Goal: Task Accomplishment & Management: Use online tool/utility

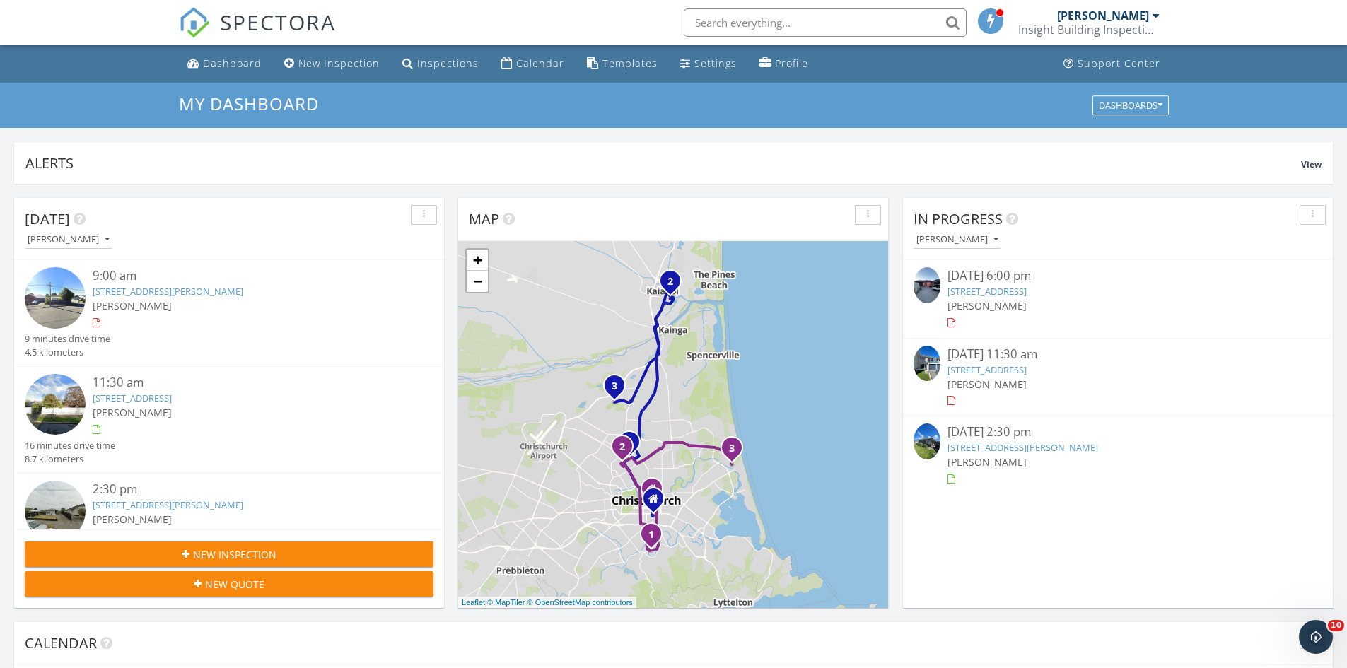
click at [1027, 368] on link "[STREET_ADDRESS]" at bounding box center [987, 370] width 79 height 13
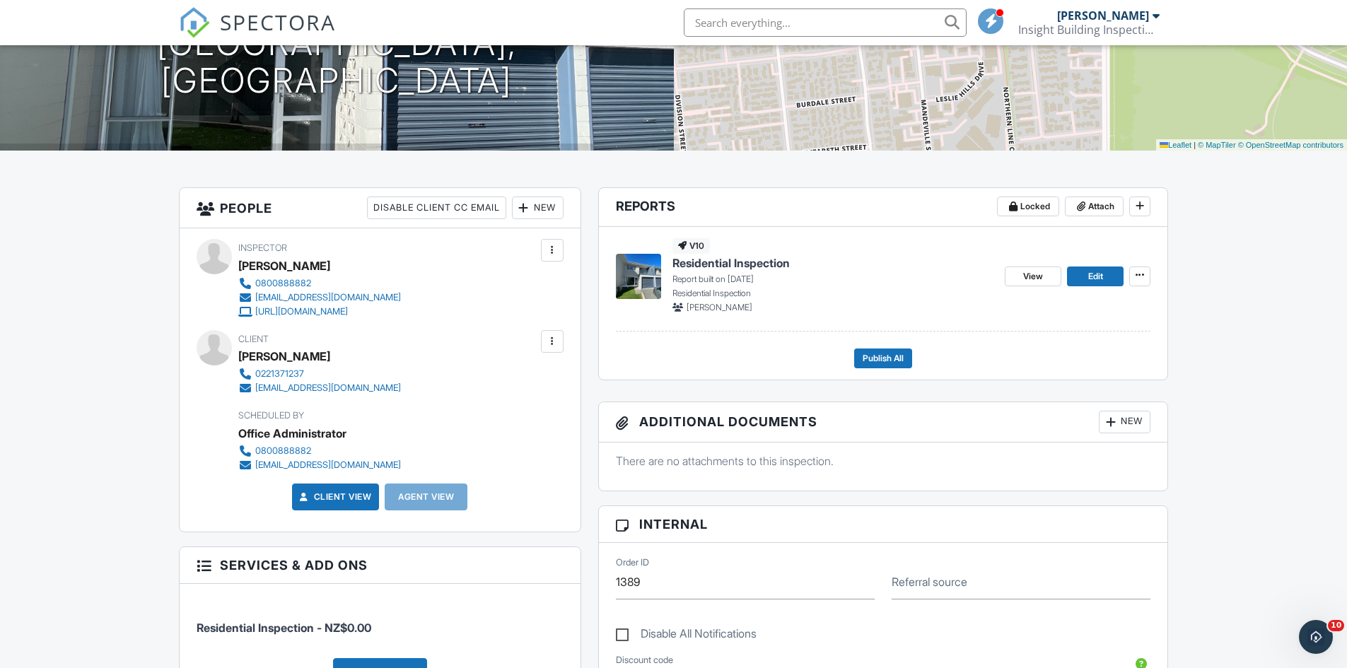
scroll to position [212, 0]
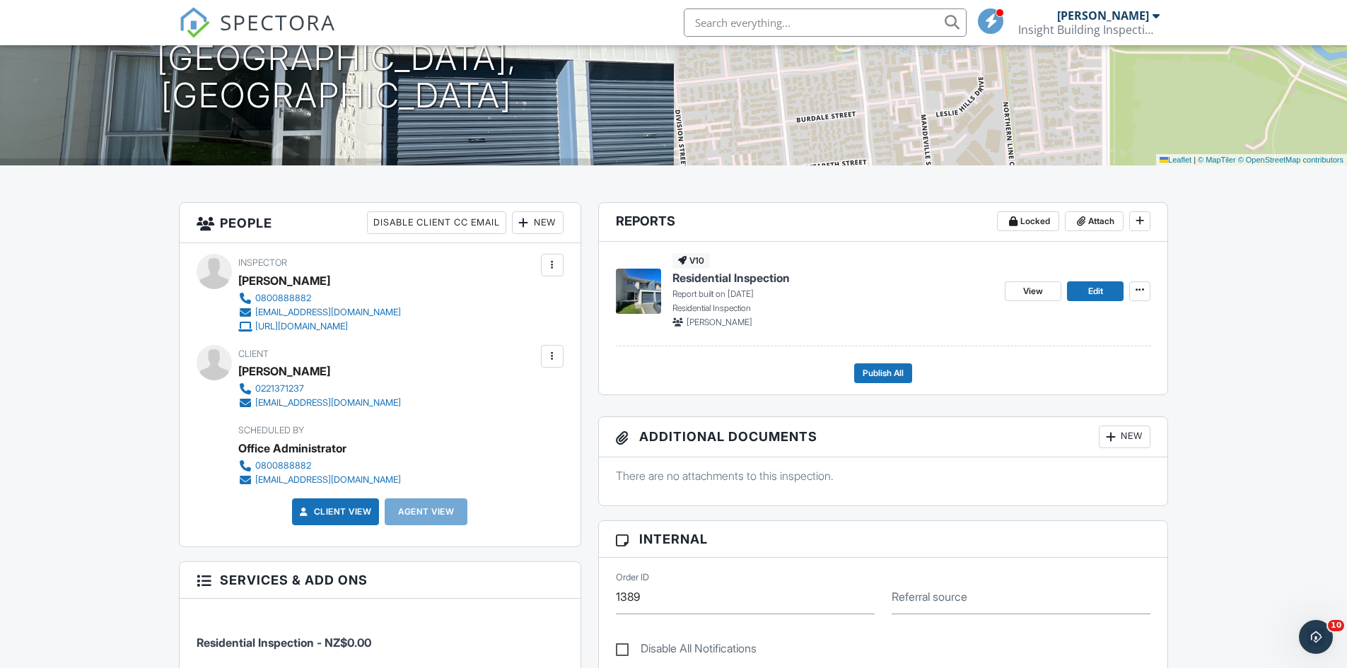
click at [730, 275] on span "Residential Inspection" at bounding box center [731, 278] width 117 height 16
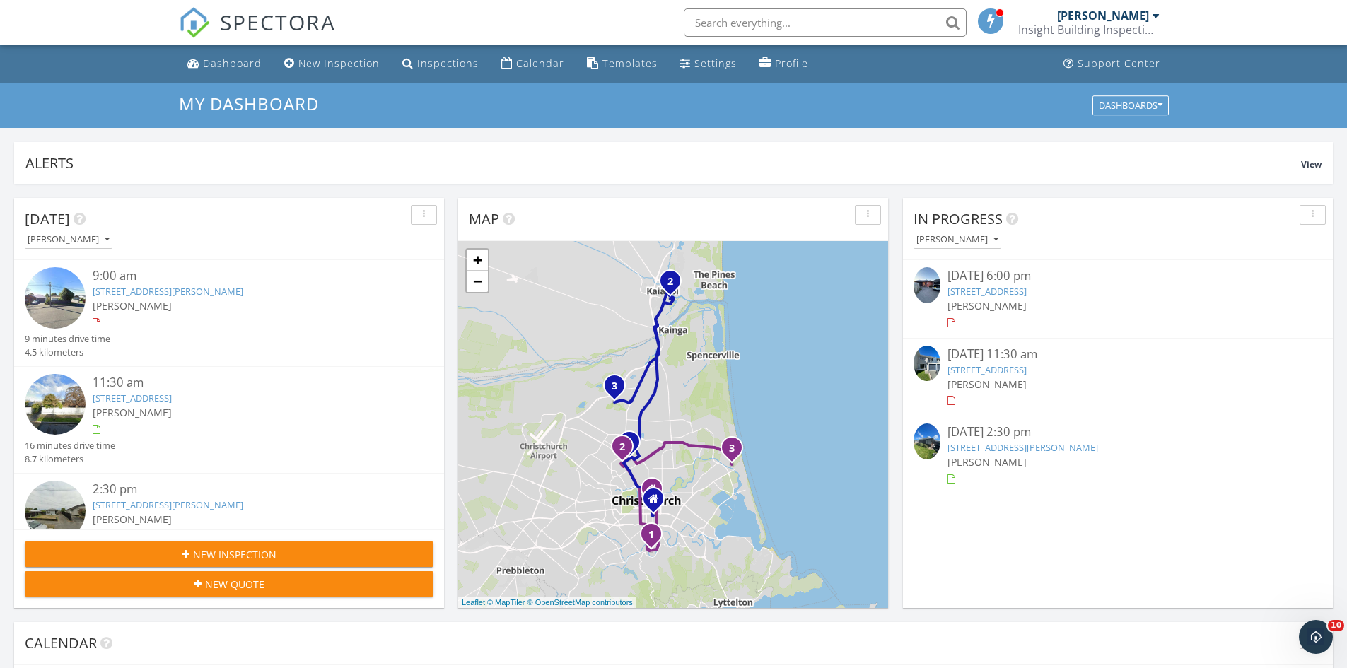
click at [1077, 448] on link "[STREET_ADDRESS][PERSON_NAME]" at bounding box center [1023, 447] width 151 height 13
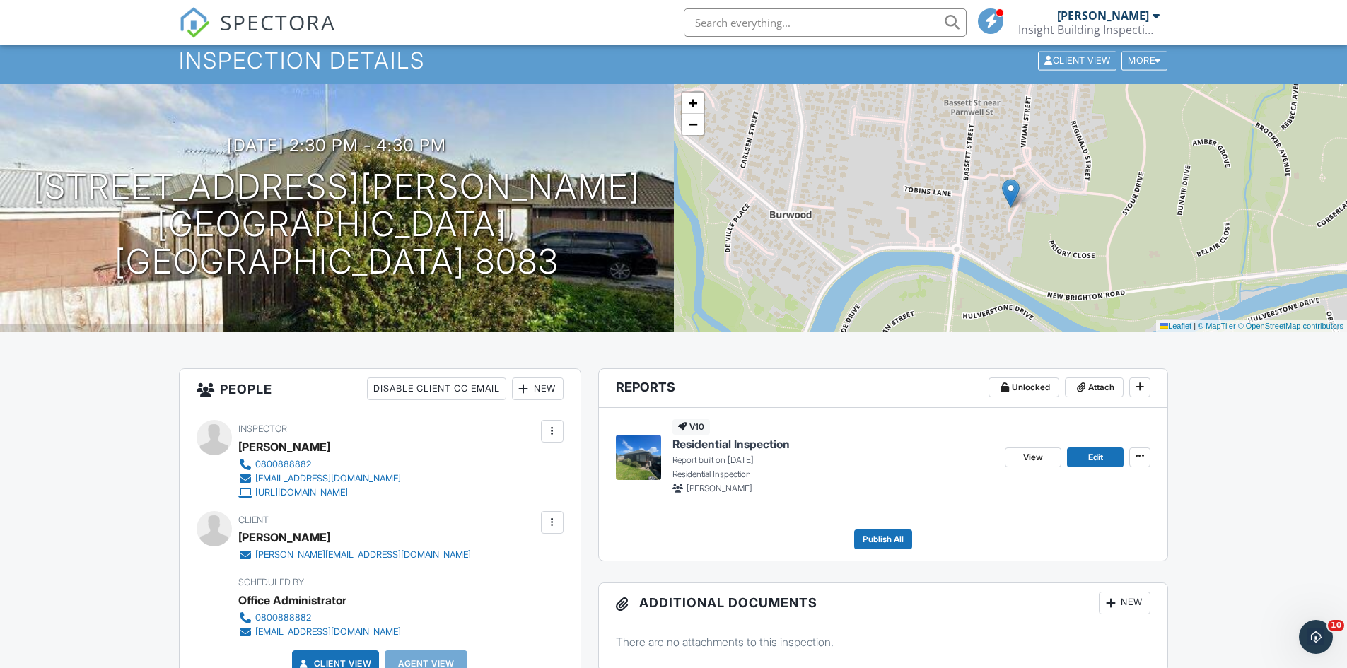
scroll to position [71, 0]
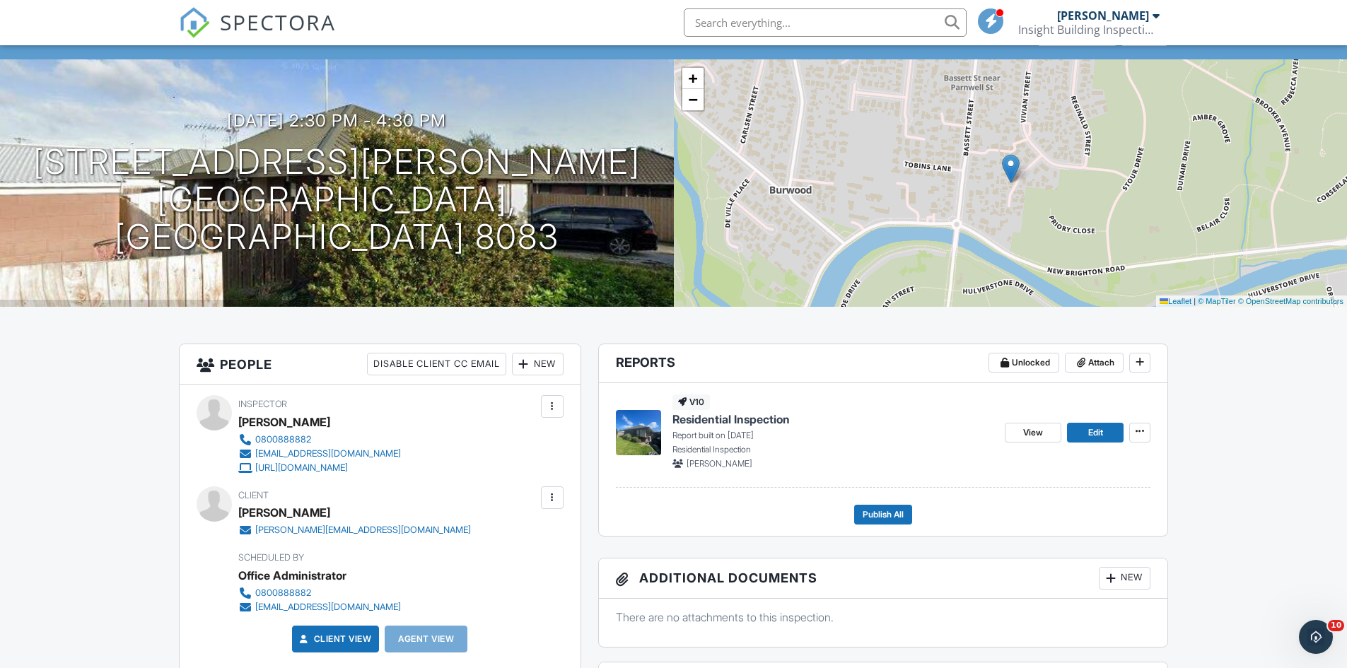
click at [730, 412] on span "Residential Inspection" at bounding box center [731, 420] width 117 height 16
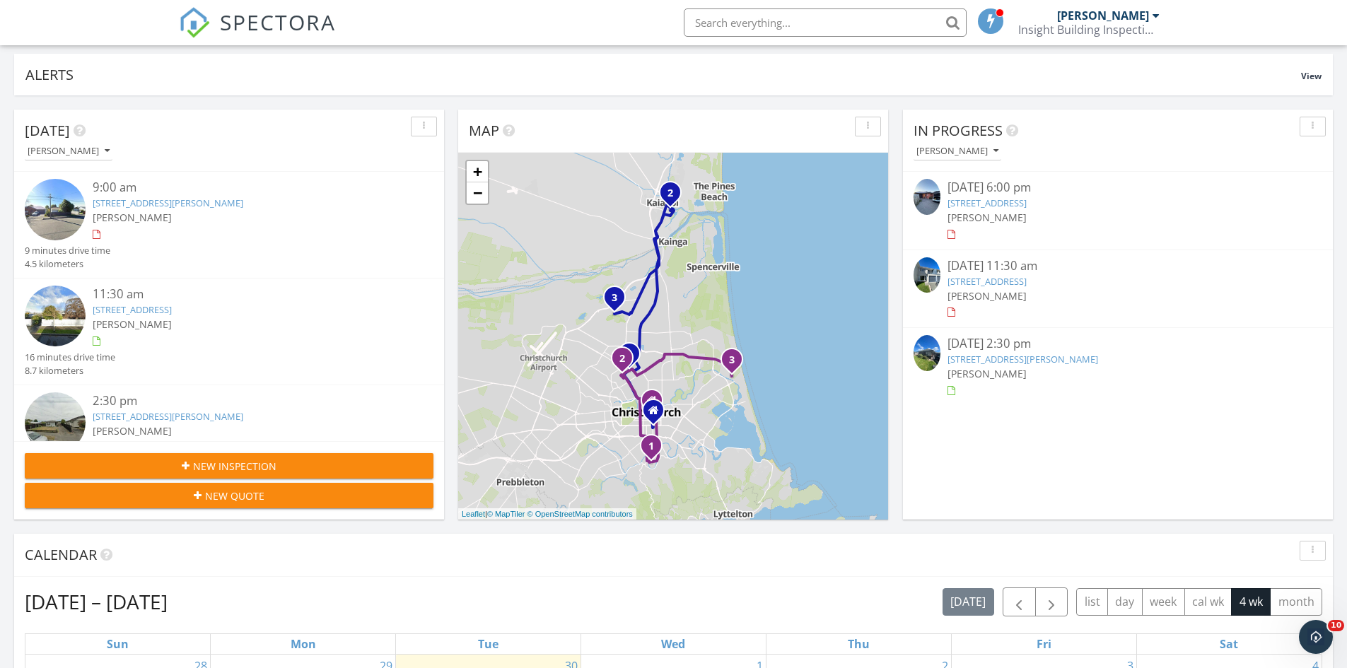
scroll to position [71, 0]
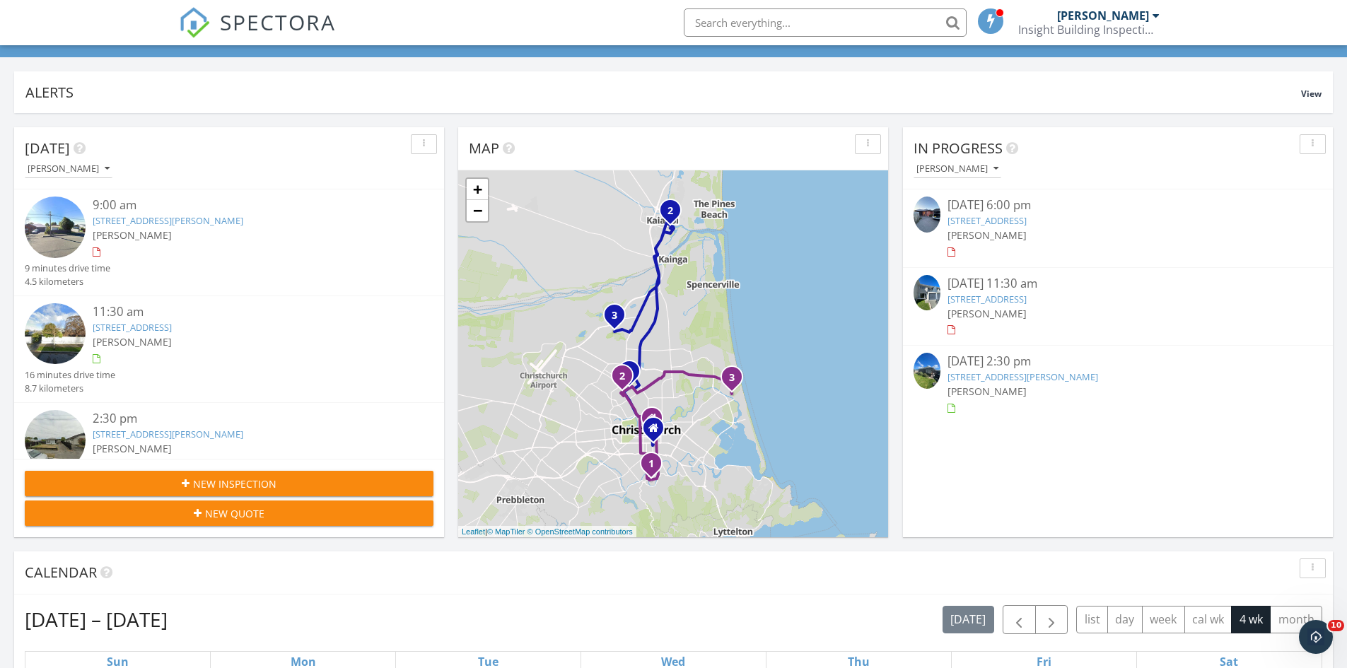
click at [243, 224] on link "[STREET_ADDRESS][PERSON_NAME]" at bounding box center [168, 220] width 151 height 13
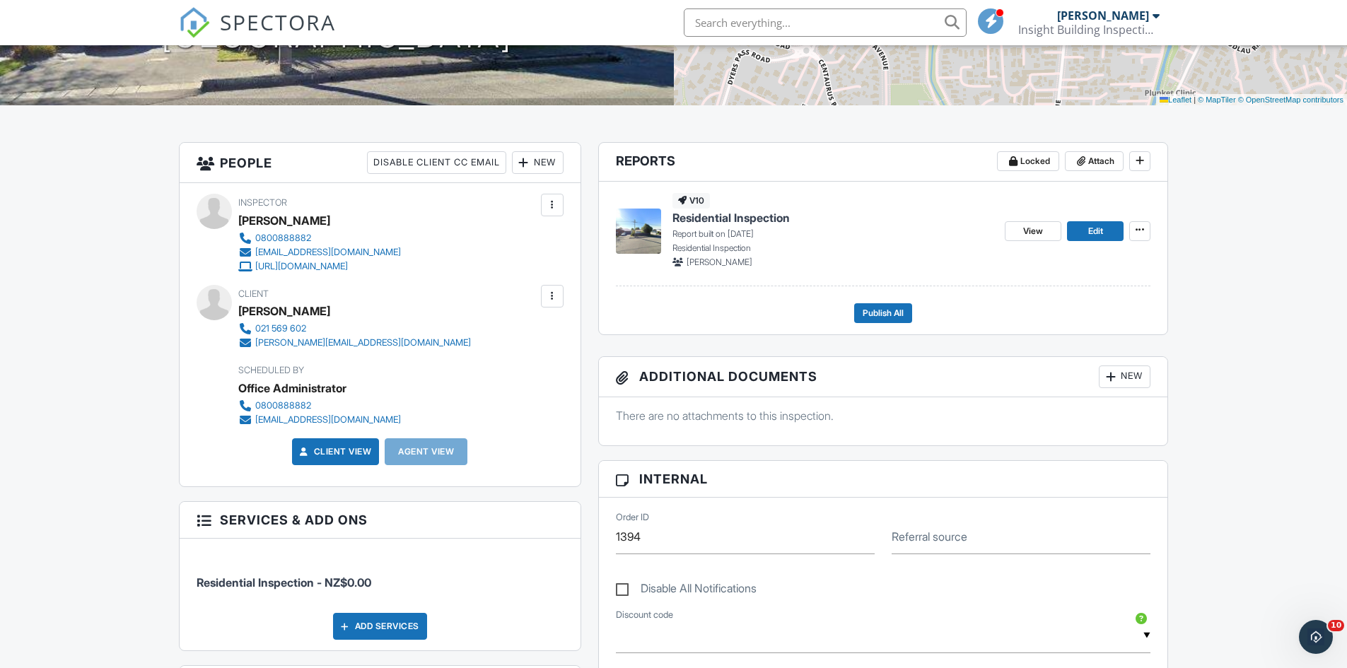
scroll to position [71, 0]
